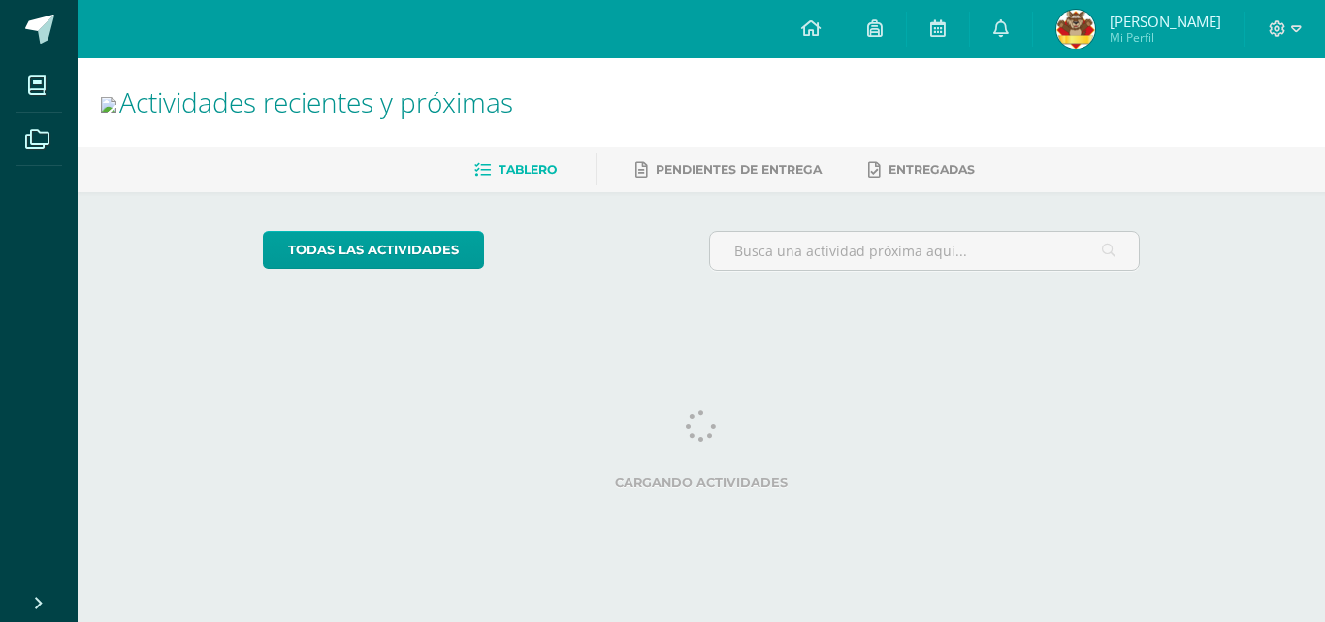
click at [1009, 23] on icon at bounding box center [1001, 27] width 16 height 17
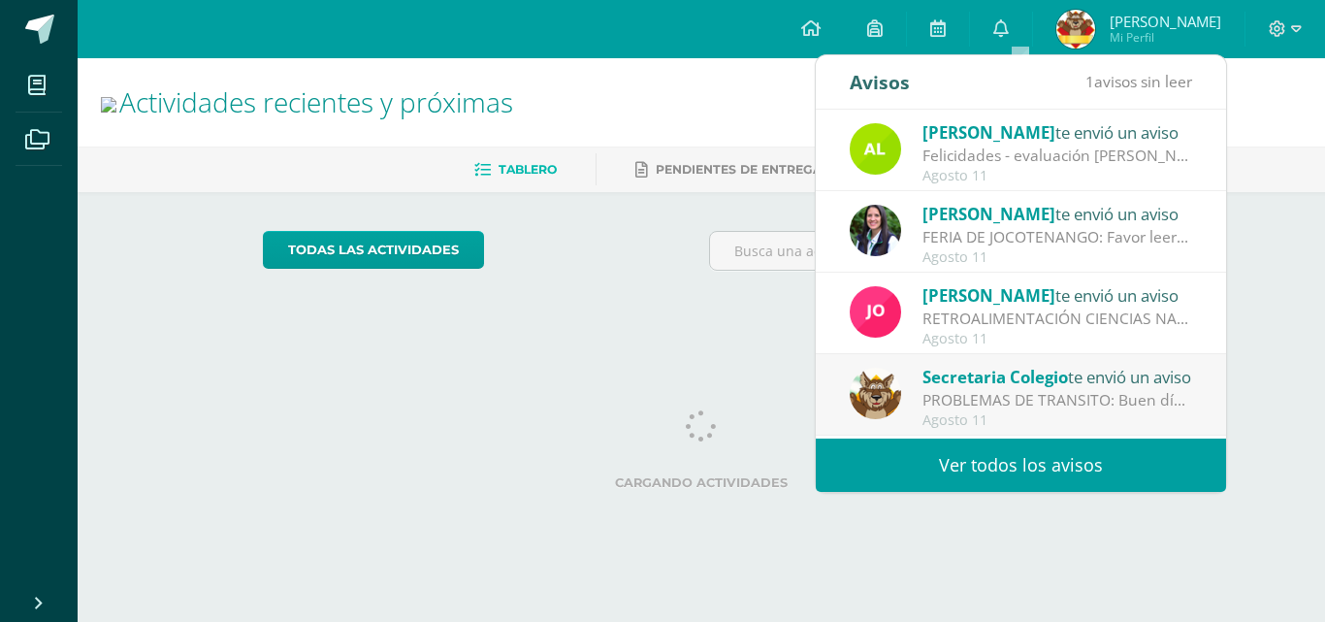
click at [1043, 155] on div "Felicidades - evaluación [PERSON_NAME]: ¡Felicitaciones, aprobaste tu evaluació…" at bounding box center [1057, 156] width 270 height 22
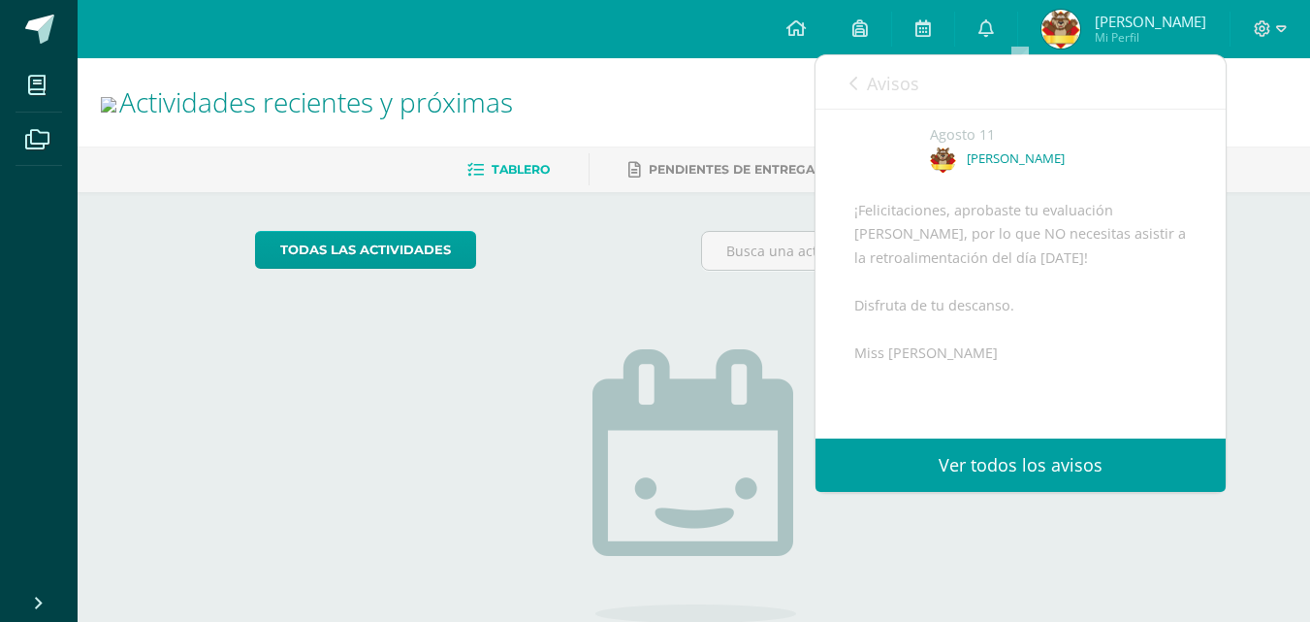
scroll to position [90, 0]
click at [861, 85] on link "Avisos" at bounding box center [885, 82] width 70 height 55
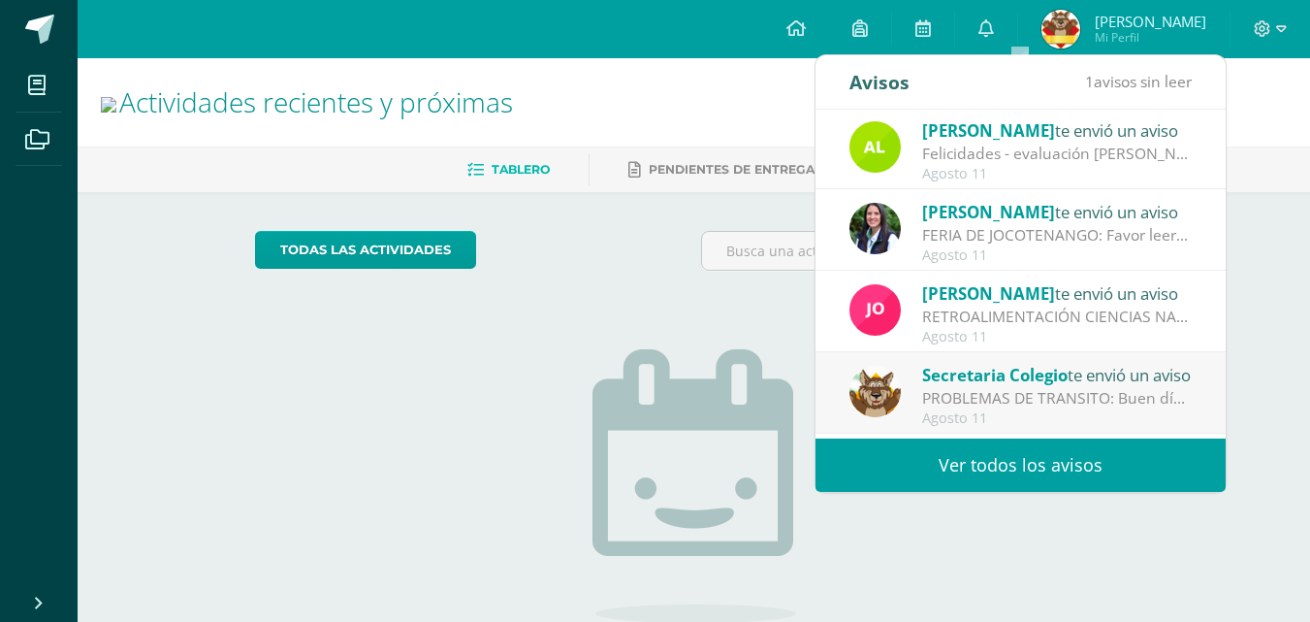
scroll to position [0, 0]
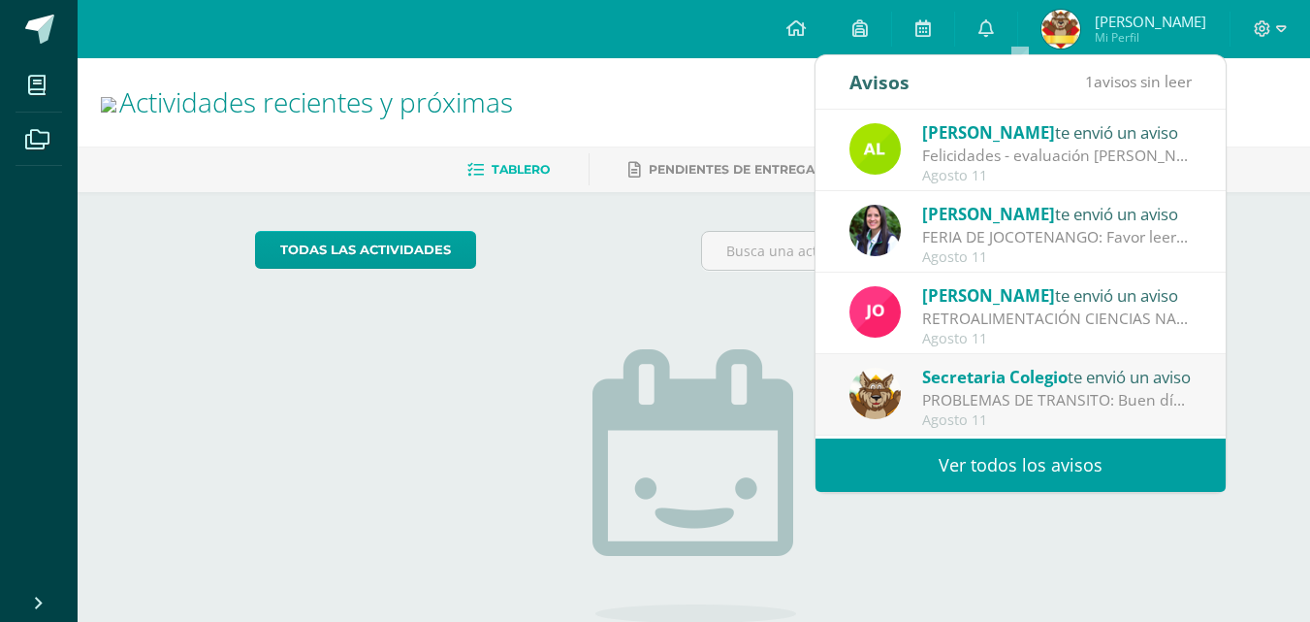
click at [1086, 372] on div "Secretaria Colegio te envió un aviso" at bounding box center [1057, 376] width 270 height 25
